Goal: Communication & Community: Answer question/provide support

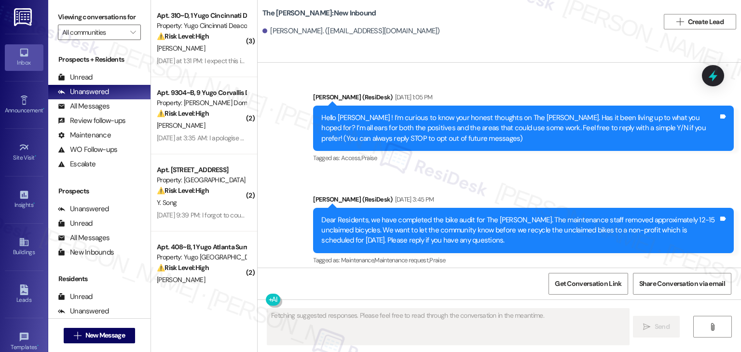
scroll to position [34266, 0]
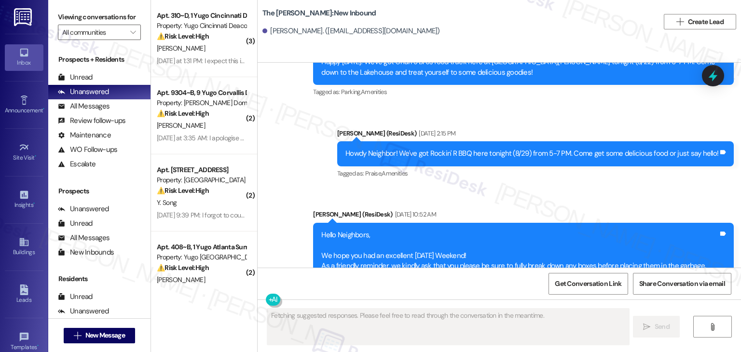
type textarea "Fetching suggested responses. Please feel free to read through the conversation…"
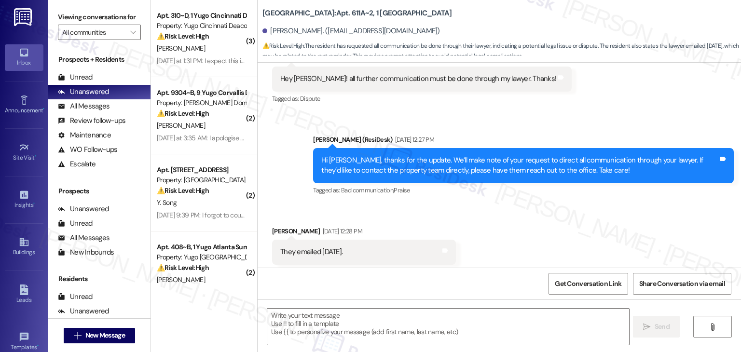
scroll to position [399, 0]
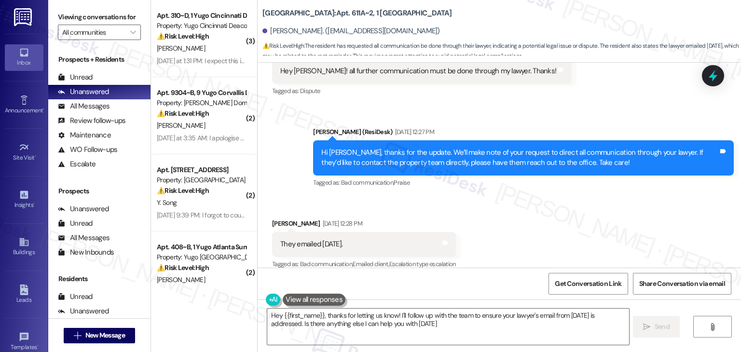
type textarea "Hey {{first_name}}, thanks for letting us know! I'll follow up with the team to…"
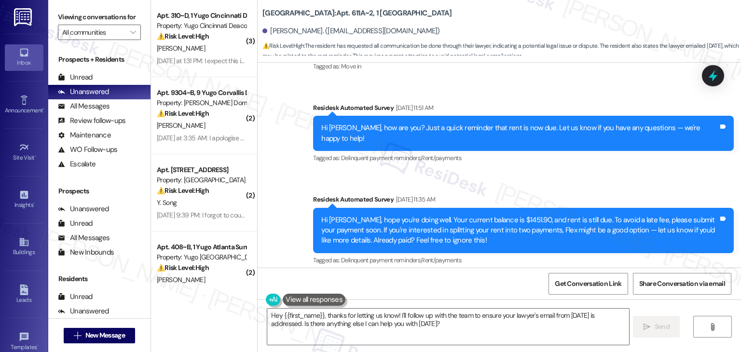
scroll to position [134, 0]
